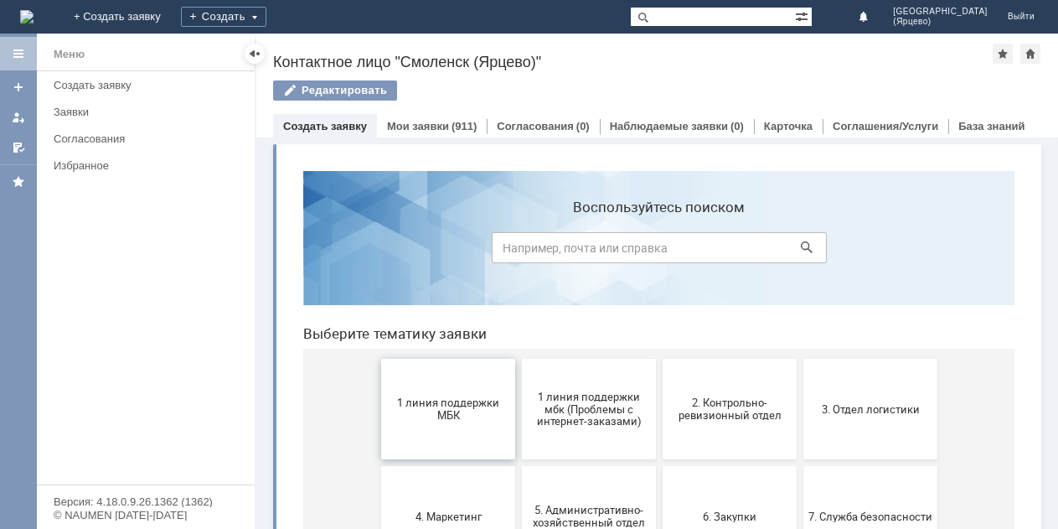
click at [413, 419] on span "1 линия поддержки МБК" at bounding box center [448, 408] width 124 height 25
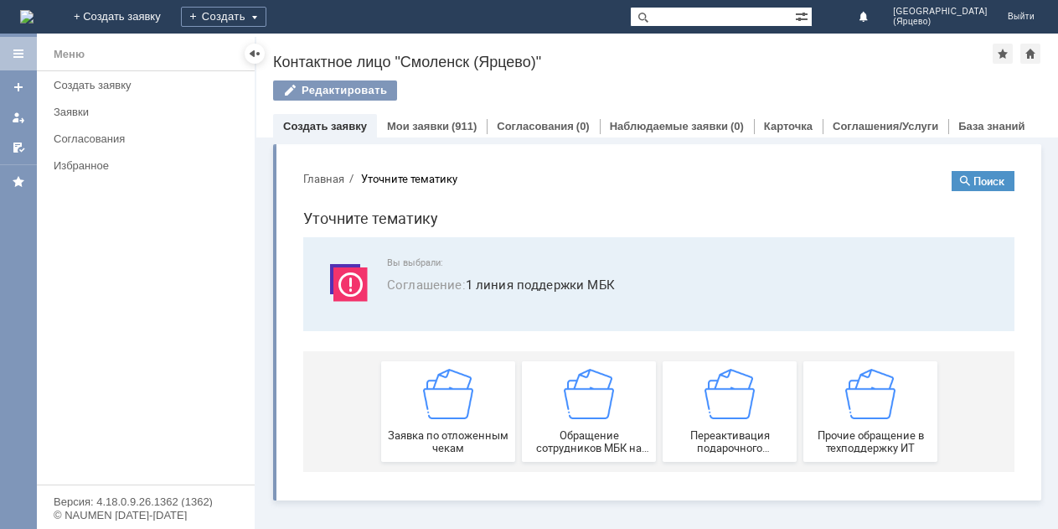
click at [413, 419] on div "Заявка по отложенным чекам" at bounding box center [448, 411] width 124 height 85
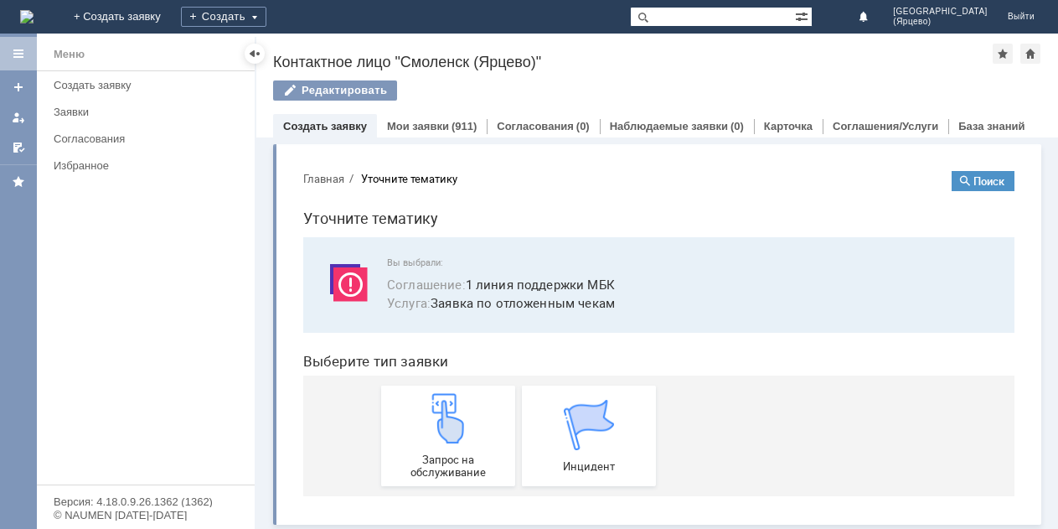
click at [413, 419] on div "Запрос на обслуживание" at bounding box center [448, 435] width 124 height 85
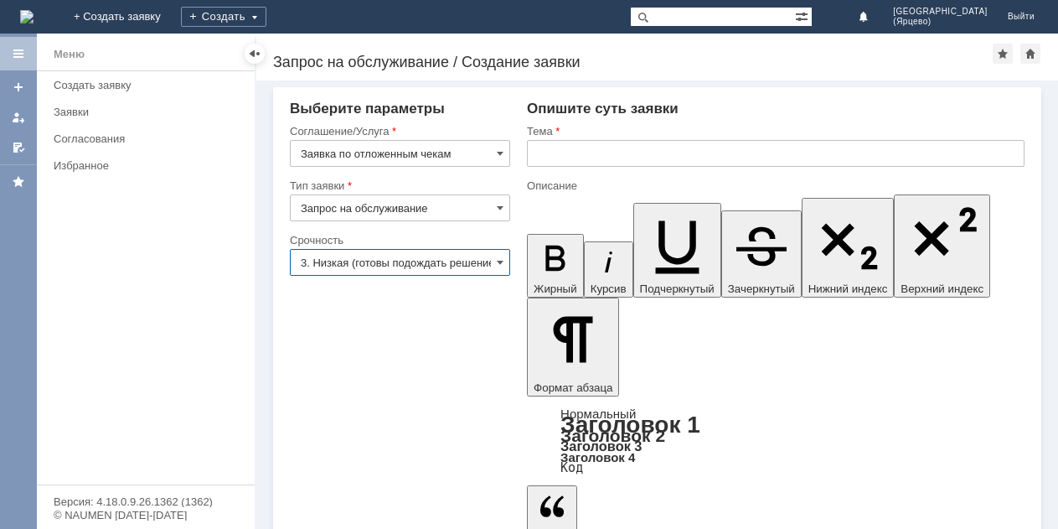
click at [460, 266] on input "3. Низкая (готовы подождать решение)" at bounding box center [400, 262] width 220 height 27
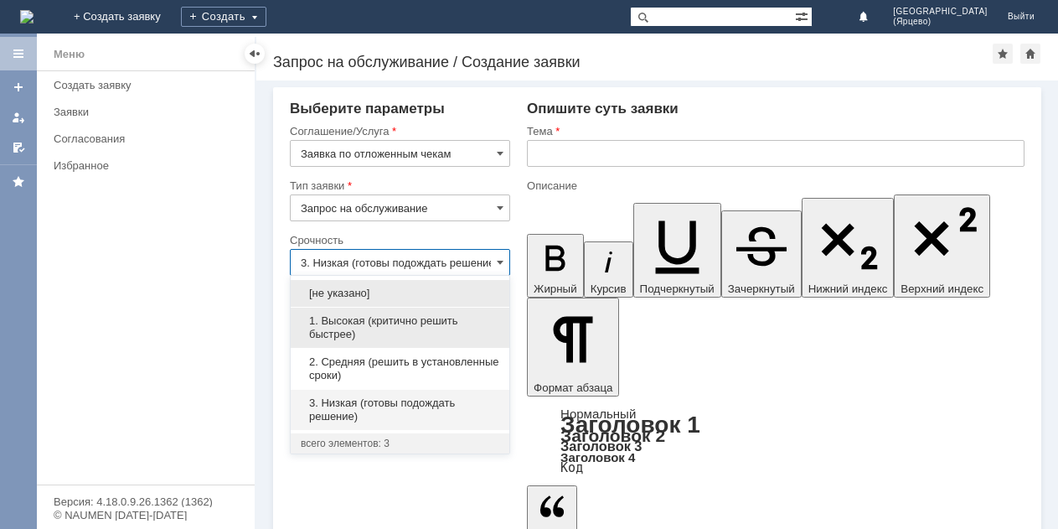
click at [402, 332] on span "1. Высокая (критично решить быстрее)" at bounding box center [400, 327] width 199 height 27
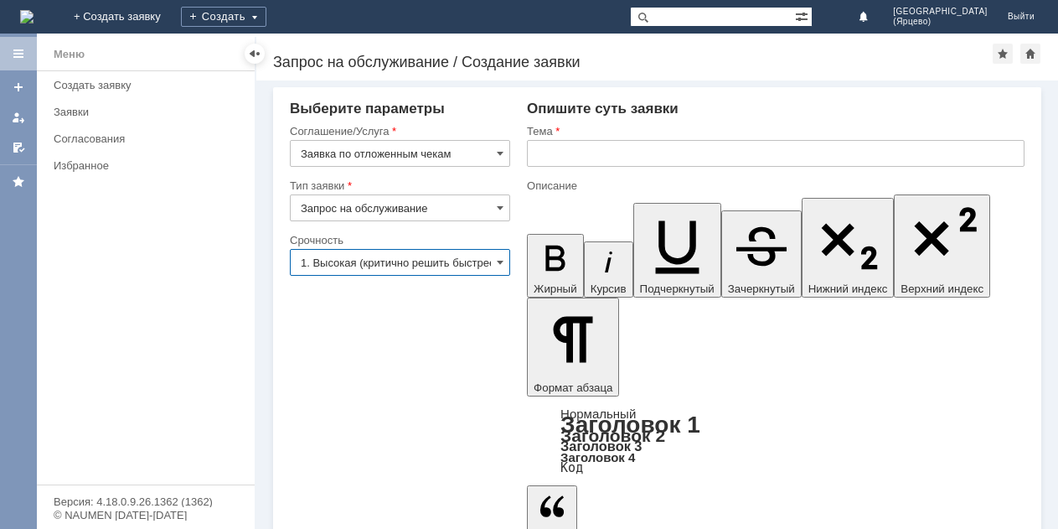
type input "1. Высокая (критично решить быстрее)"
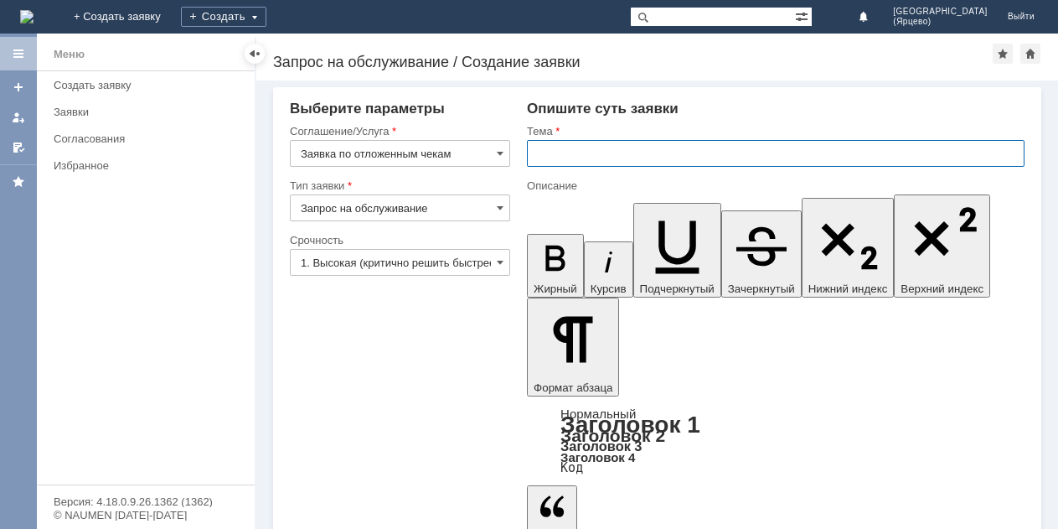
click at [625, 154] on input "text" at bounding box center [776, 153] width 498 height 27
type input "просьба удалить отложенный чек"
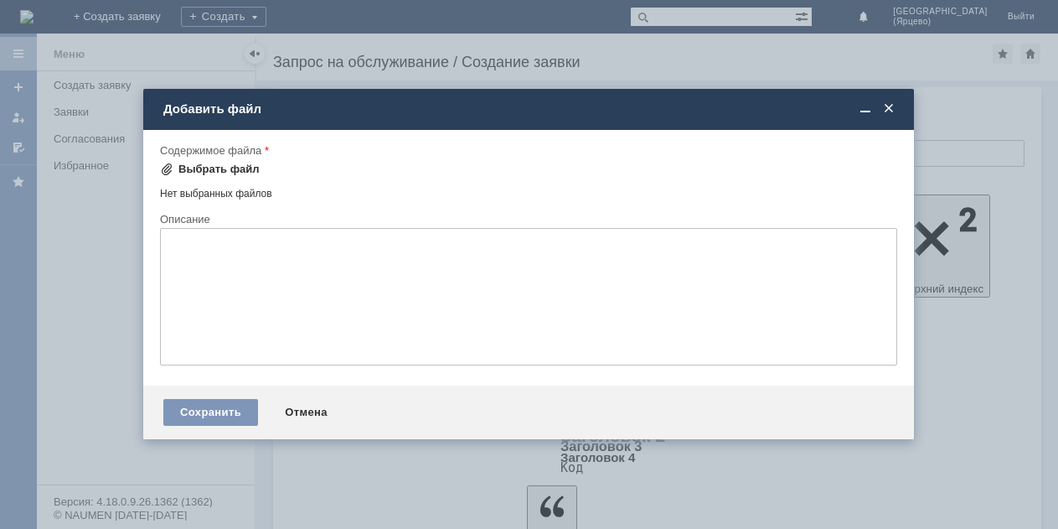
click at [166, 170] on span at bounding box center [166, 169] width 13 height 13
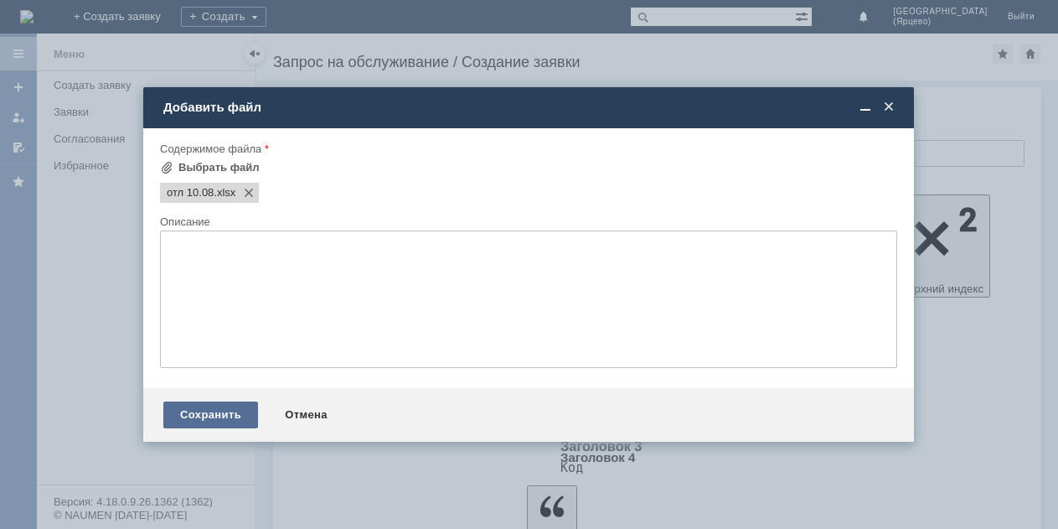
click at [191, 415] on div "Сохранить" at bounding box center [210, 414] width 95 height 27
